Goal: Information Seeking & Learning: Learn about a topic

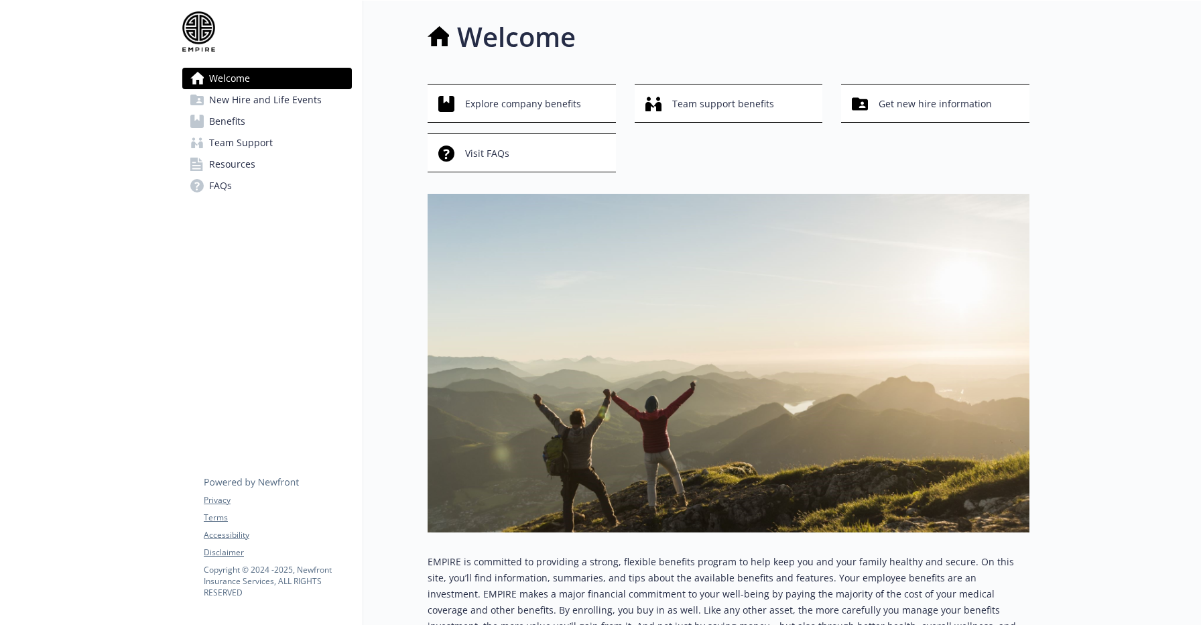
click at [252, 98] on span "New Hire and Life Events" at bounding box center [265, 99] width 113 height 21
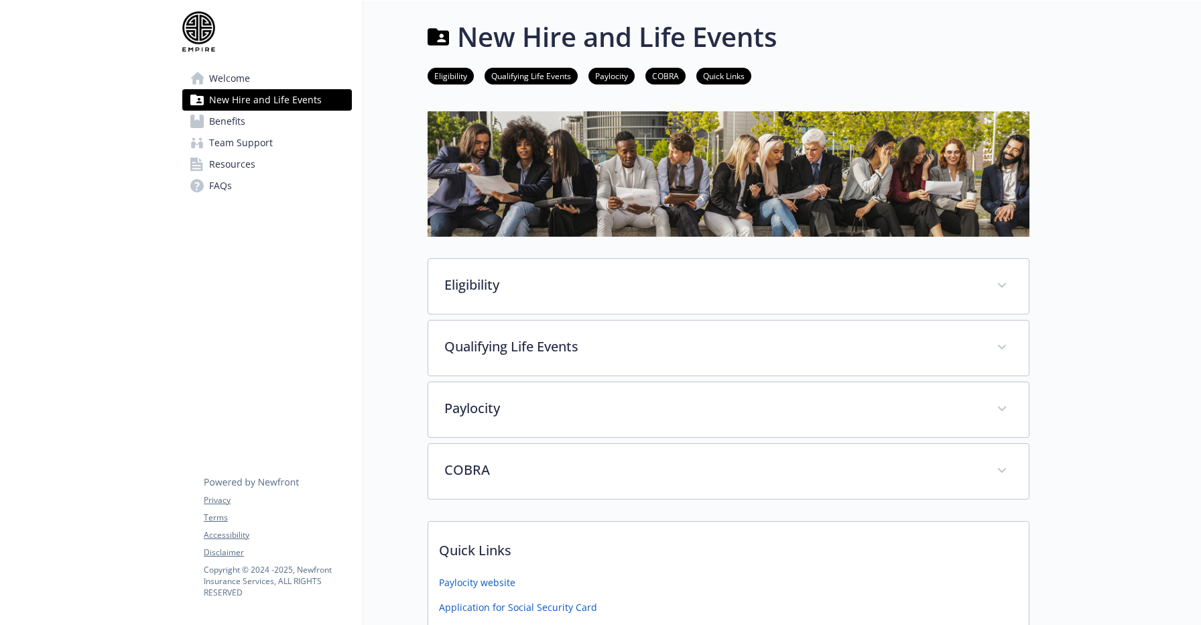
click at [231, 119] on span "Benefits" at bounding box center [227, 121] width 36 height 21
